Goal: Task Accomplishment & Management: Use online tool/utility

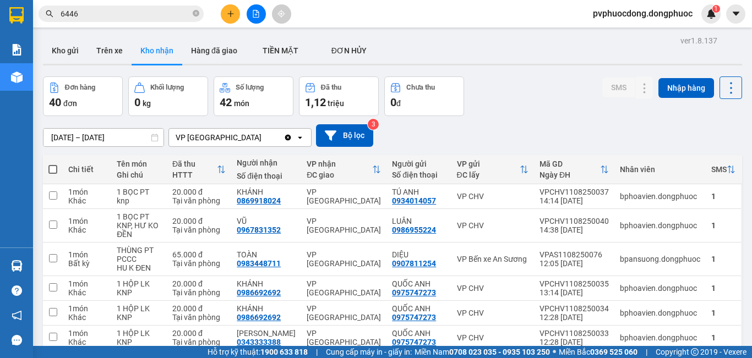
click at [130, 14] on input "6446" at bounding box center [126, 14] width 130 height 12
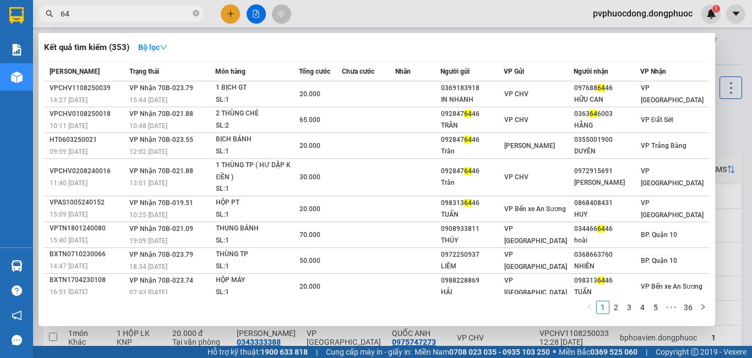
type input "6"
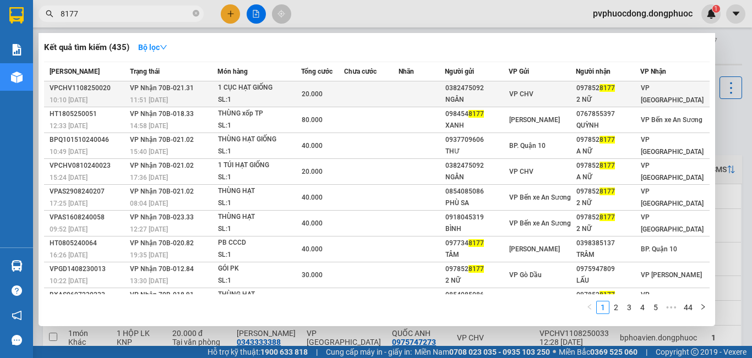
type input "8177"
click at [445, 97] on td at bounding box center [422, 94] width 46 height 26
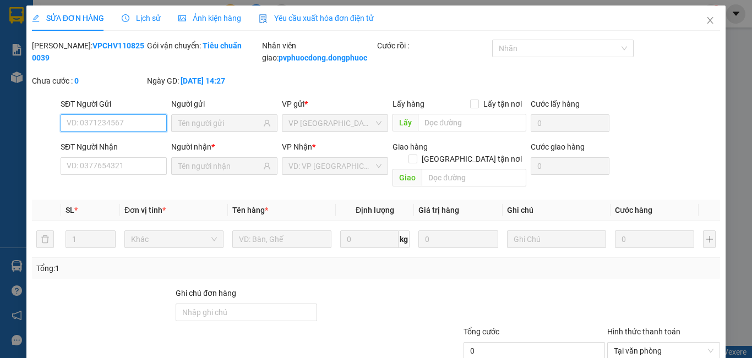
type input "0382475092"
type input "NGÂN"
type input "0978528177"
type input "2 NỮ"
type input "20.000"
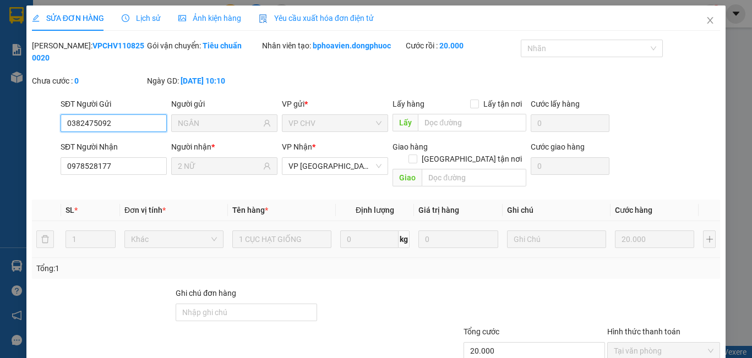
scroll to position [51, 0]
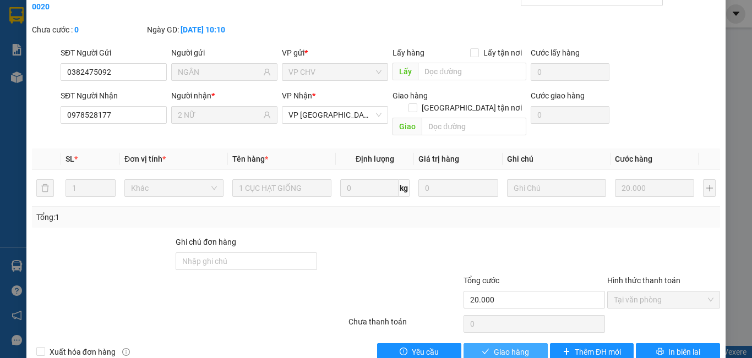
click at [506, 346] on span "Giao hàng" at bounding box center [511, 352] width 35 height 12
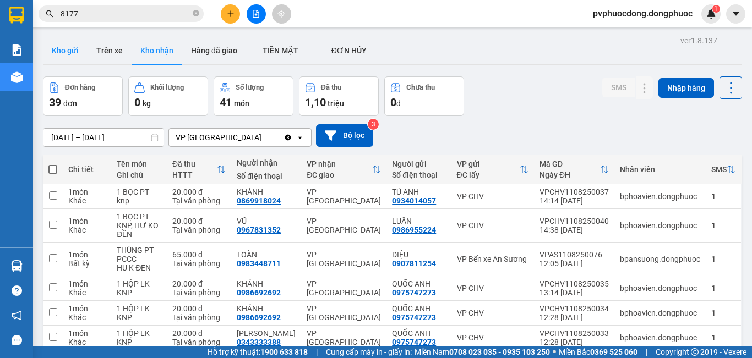
click at [67, 53] on button "Kho gửi" at bounding box center [65, 50] width 45 height 26
